Goal: Task Accomplishment & Management: Manage account settings

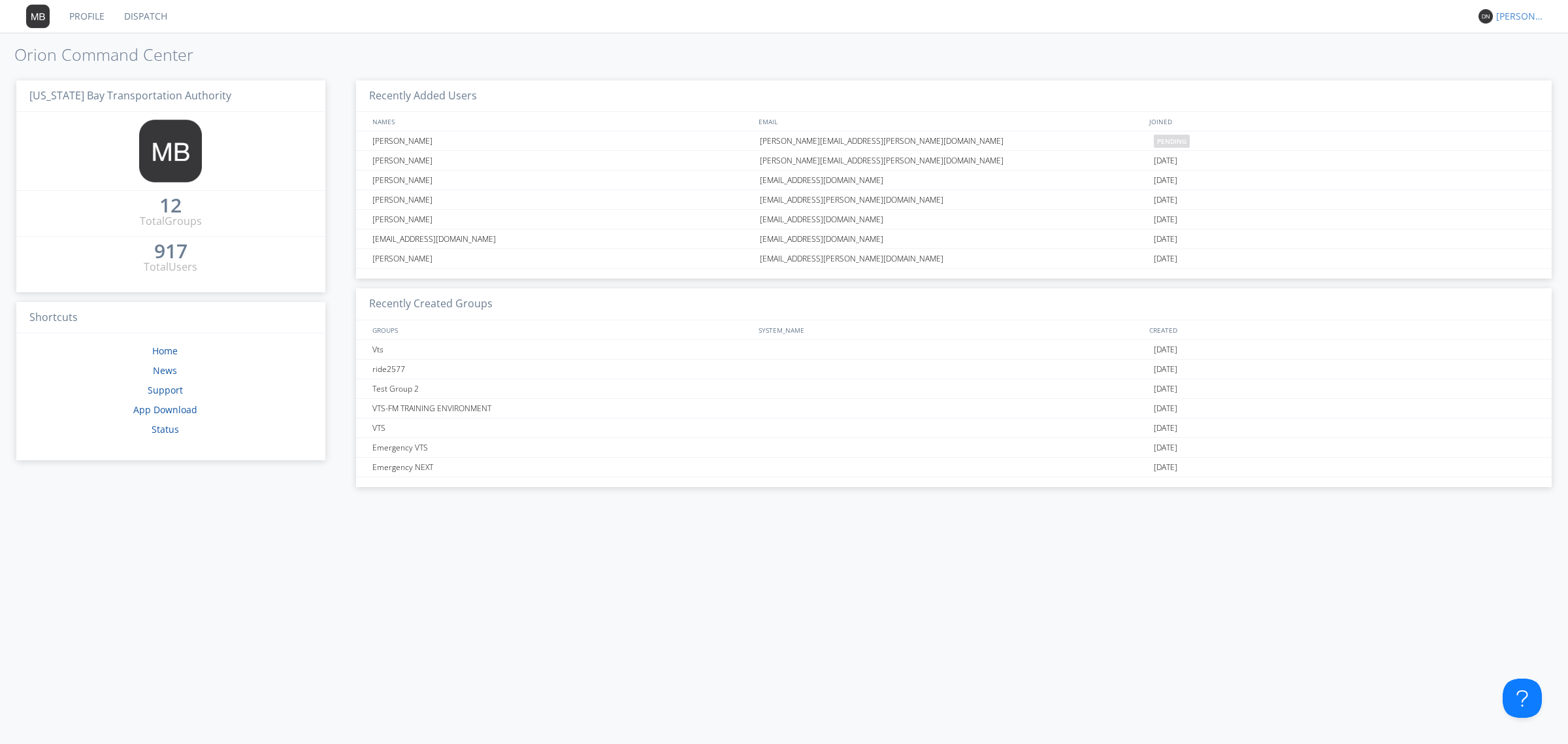
click at [1515, 20] on div "[PERSON_NAME]" at bounding box center [1520, 16] width 49 height 13
click at [1510, 44] on div "Settings" at bounding box center [1527, 46] width 67 height 24
click at [74, 12] on link "Profile" at bounding box center [87, 16] width 55 height 33
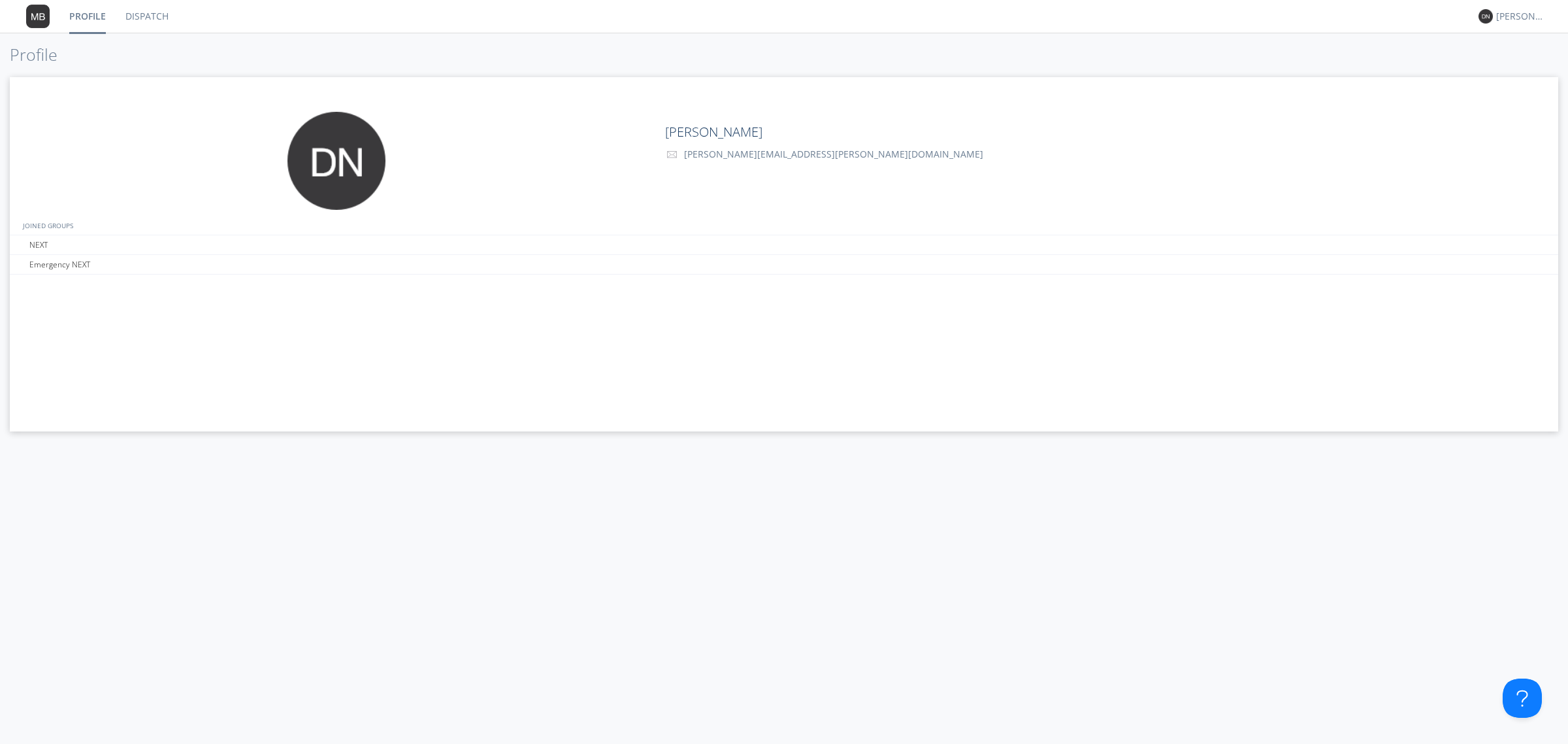
click at [146, 14] on link "Dispatch" at bounding box center [147, 16] width 62 height 33
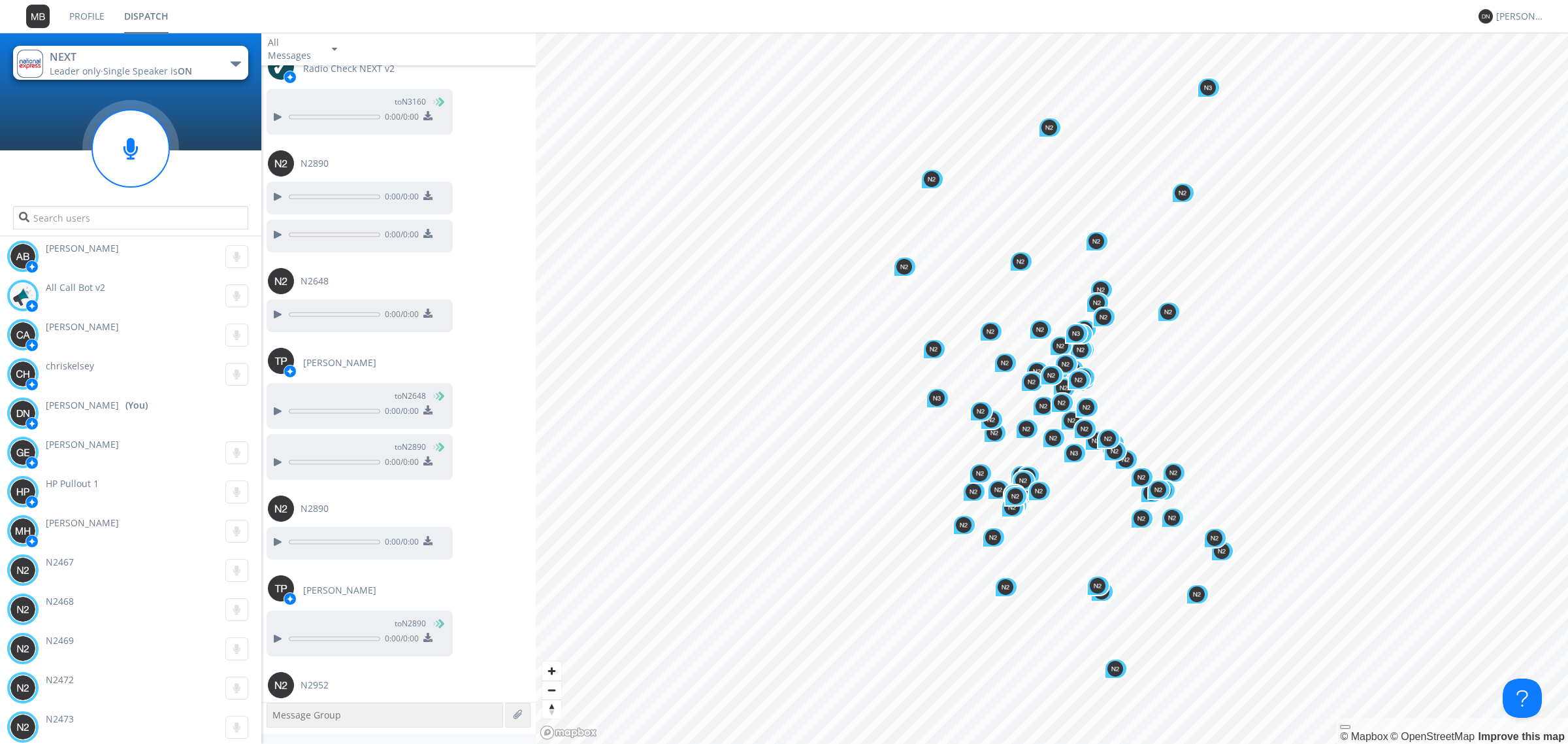
scroll to position [991, 0]
